Goal: Task Accomplishment & Management: Use online tool/utility

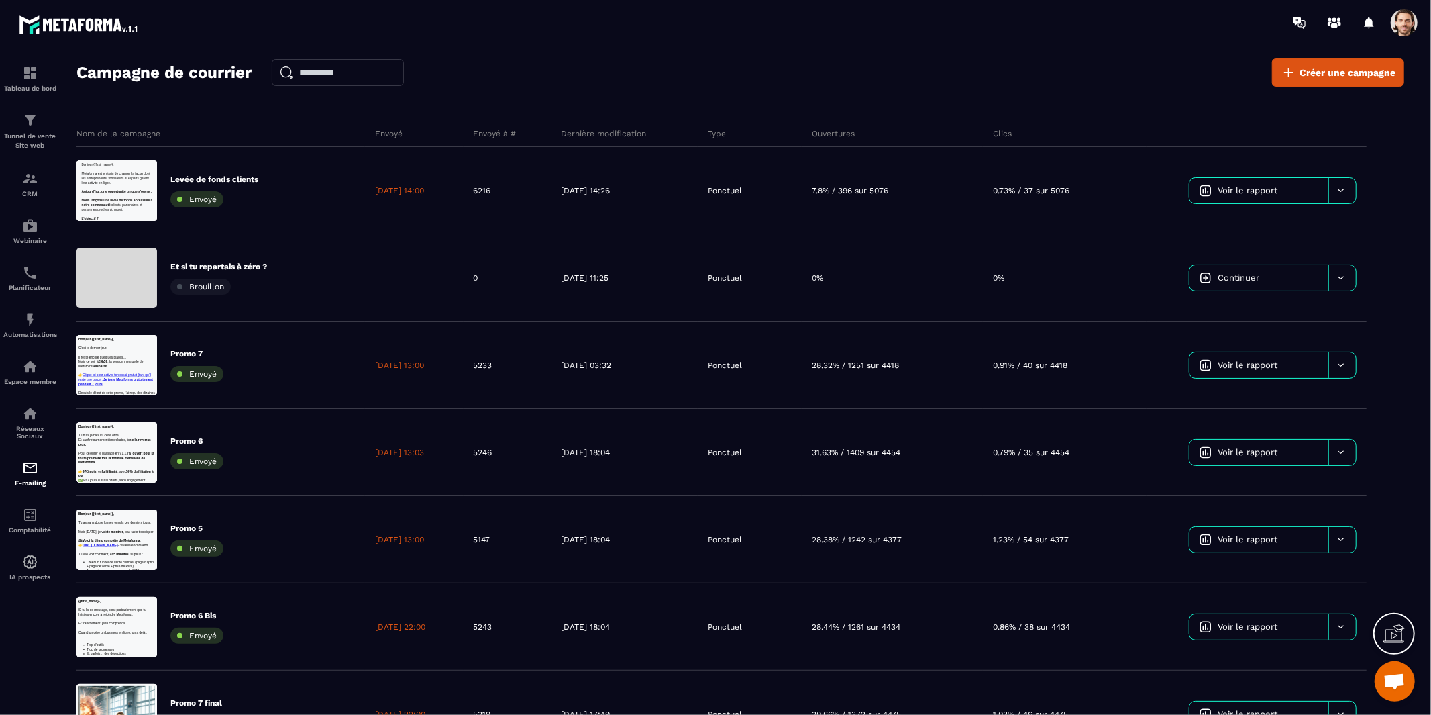
click at [1123, 79] on div "Campagne de courrier Créer une campagne" at bounding box center [741, 72] width 1328 height 28
click at [785, 28] on div at bounding box center [795, 22] width 1274 height 45
click at [787, 87] on div "Campagne de courrier Créer une campagne Nom de la campagne Envoyé Envoyé à # De…" at bounding box center [741, 392] width 1328 height 668
